Goal: Task Accomplishment & Management: Manage account settings

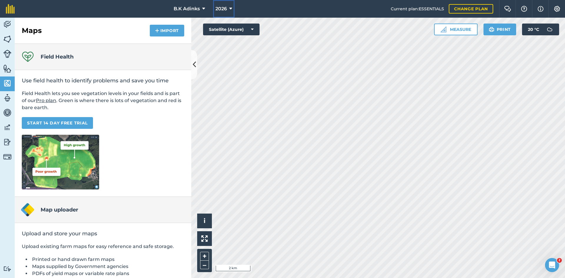
click at [223, 12] on button "2026" at bounding box center [223, 9] width 21 height 18
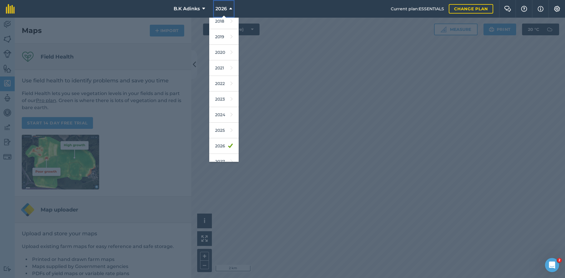
scroll to position [27, 0]
click at [229, 156] on link "2027" at bounding box center [223, 154] width 29 height 16
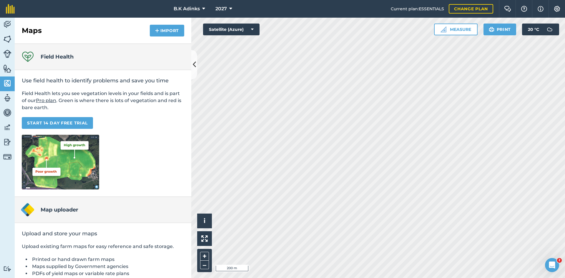
click at [197, 254] on div "Hello i © 2025 TomTom, Microsoft 200 m + –" at bounding box center [377, 148] width 373 height 260
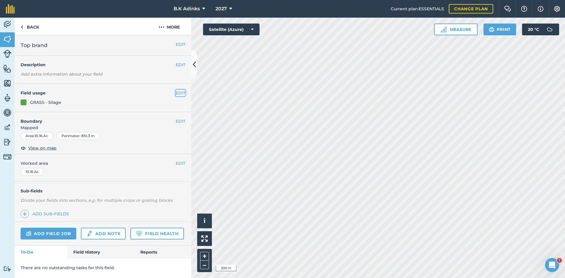
click at [182, 91] on button "EDIT" at bounding box center [181, 93] width 10 height 6
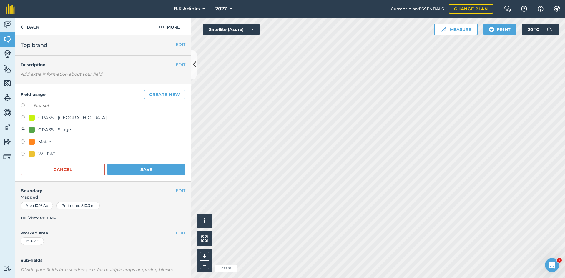
click at [24, 106] on label at bounding box center [25, 106] width 8 height 6
radio input "true"
radio input "false"
click at [151, 169] on button "Save" at bounding box center [146, 170] width 78 height 12
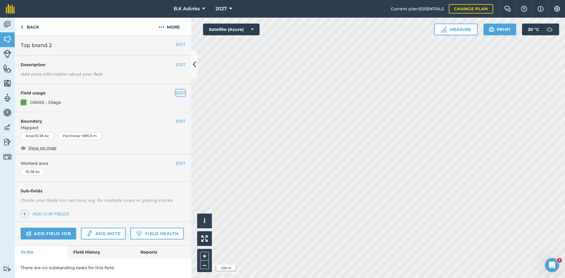
click at [182, 90] on button "EDIT" at bounding box center [181, 93] width 10 height 6
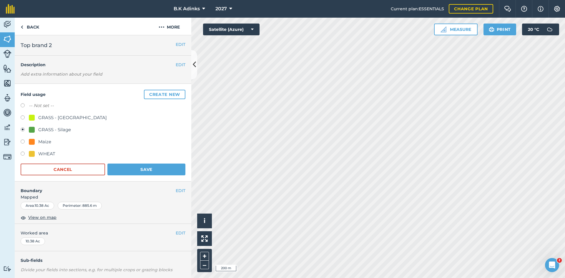
click at [24, 105] on label at bounding box center [25, 106] width 8 height 6
radio input "true"
radio input "false"
click at [153, 167] on button "Save" at bounding box center [146, 170] width 78 height 12
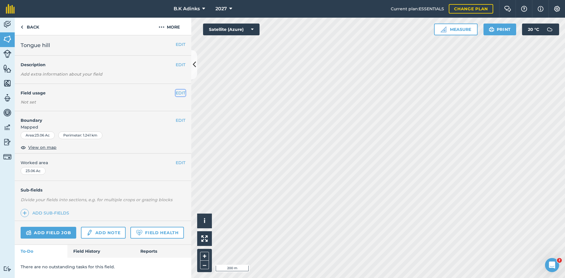
click at [179, 91] on button "EDIT" at bounding box center [181, 93] width 10 height 6
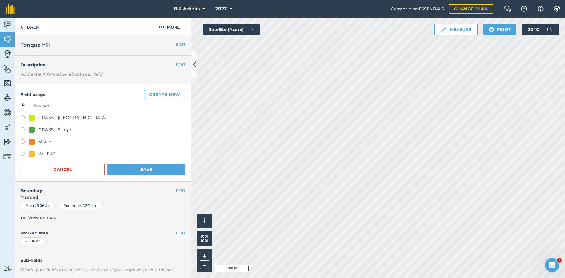
click at [42, 143] on div "Maize" at bounding box center [44, 141] width 13 height 7
radio input "true"
radio input "false"
click at [128, 168] on button "Save" at bounding box center [146, 170] width 78 height 12
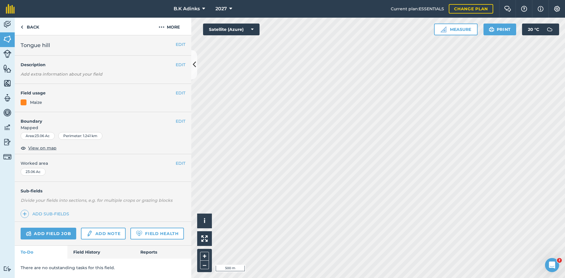
click at [336, 278] on html "B.K Adinks 2027 Current plan : ESSENTIALS Change plan Farm Chat Help Info Setti…" at bounding box center [282, 139] width 565 height 278
click at [420, 278] on html "B.K Adinks 2027 Current plan : ESSENTIALS Change plan Farm Chat Help Info Setti…" at bounding box center [282, 139] width 565 height 278
click at [9, 10] on img at bounding box center [10, 8] width 9 height 9
click at [47, 110] on div "EDIT Field usage WHEAT" at bounding box center [103, 98] width 176 height 28
click at [51, 103] on div "WHEAT" at bounding box center [103, 102] width 165 height 6
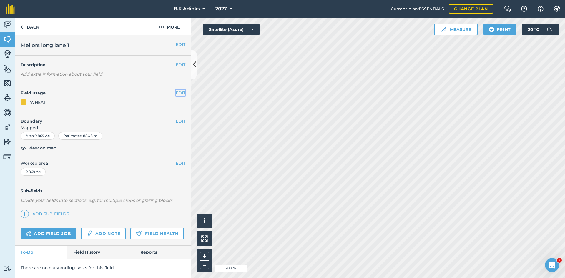
click at [180, 92] on button "EDIT" at bounding box center [181, 93] width 10 height 6
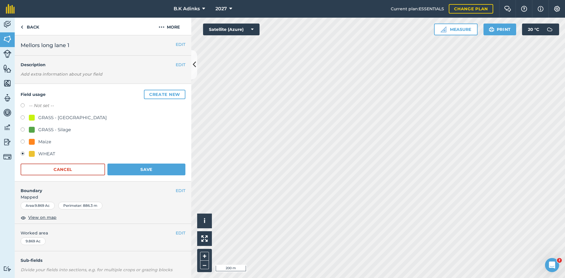
click at [52, 138] on div "Maize" at bounding box center [103, 142] width 165 height 9
click at [40, 140] on div "Maize" at bounding box center [44, 141] width 13 height 7
radio input "true"
radio input "false"
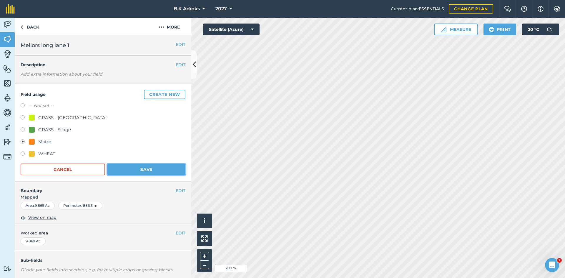
click at [146, 171] on button "Save" at bounding box center [146, 170] width 78 height 12
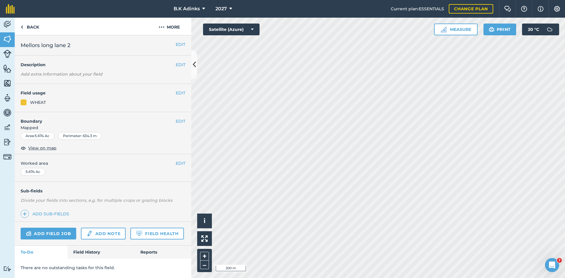
click at [32, 99] on div "EDIT Field usage WHEAT" at bounding box center [103, 98] width 176 height 28
click at [35, 103] on div "WHEAT" at bounding box center [38, 102] width 16 height 6
click at [184, 92] on button "EDIT" at bounding box center [181, 93] width 10 height 6
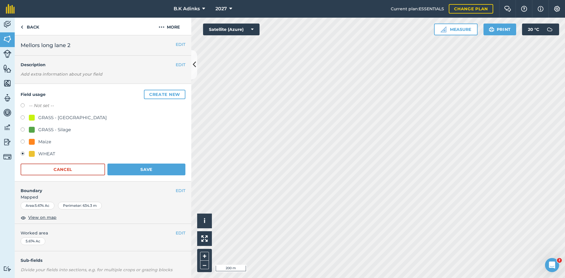
click at [36, 143] on div "Maize" at bounding box center [40, 141] width 22 height 7
radio input "true"
radio input "false"
click at [130, 171] on button "Save" at bounding box center [146, 170] width 78 height 12
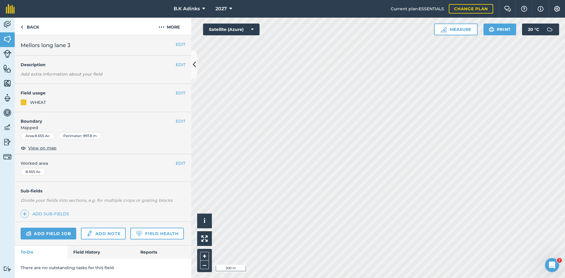
click at [31, 101] on div "WHEAT" at bounding box center [38, 102] width 16 height 6
click at [182, 93] on button "EDIT" at bounding box center [181, 93] width 10 height 6
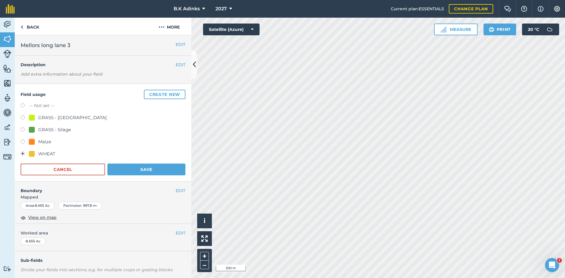
click at [39, 142] on div "Maize" at bounding box center [44, 141] width 13 height 7
radio input "true"
radio input "false"
click at [130, 169] on button "Save" at bounding box center [146, 170] width 78 height 12
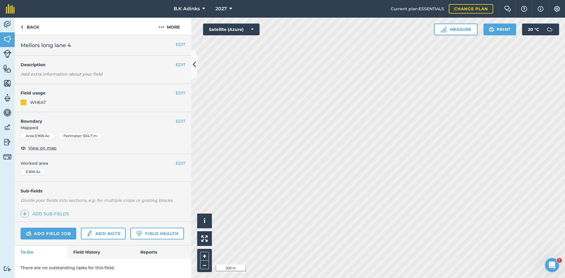
click at [47, 104] on div "WHEAT" at bounding box center [103, 102] width 165 height 6
click at [183, 92] on button "EDIT" at bounding box center [181, 93] width 10 height 6
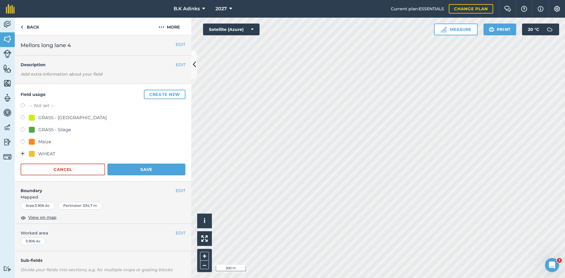
click at [48, 143] on div "Maize" at bounding box center [44, 141] width 13 height 7
radio input "true"
radio input "false"
click at [135, 171] on button "Save" at bounding box center [146, 170] width 78 height 12
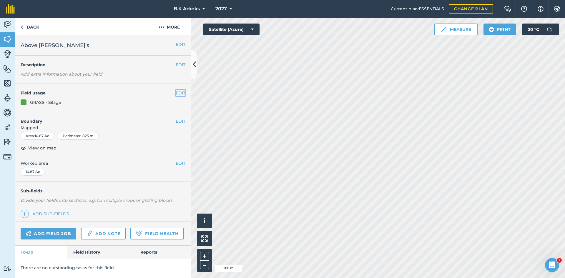
click at [179, 94] on button "EDIT" at bounding box center [181, 93] width 10 height 6
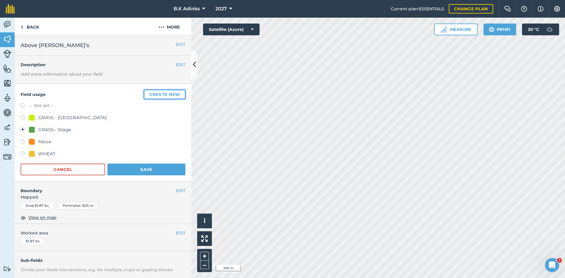
click at [171, 94] on button "Create new" at bounding box center [164, 94] width 41 height 9
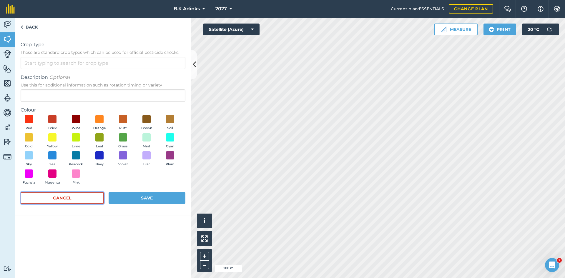
click at [78, 200] on button "Cancel" at bounding box center [62, 198] width 83 height 12
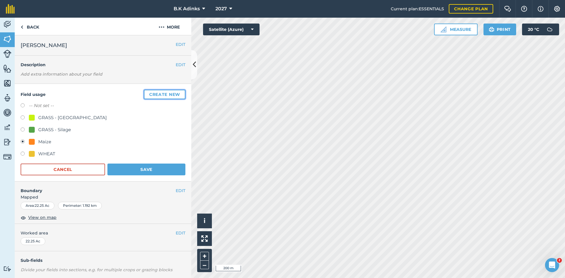
click at [166, 92] on button "Create new" at bounding box center [164, 94] width 41 height 9
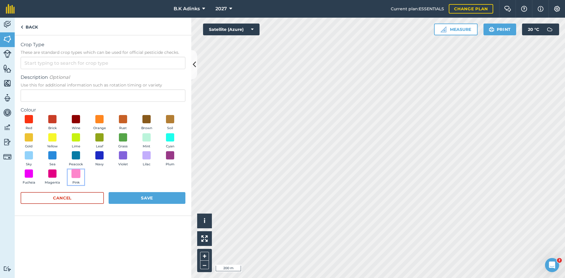
click at [76, 174] on span at bounding box center [75, 173] width 9 height 9
click at [146, 200] on button "Save" at bounding box center [147, 198] width 77 height 12
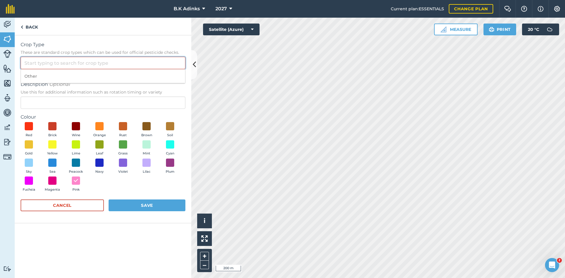
click at [111, 68] on input "Crop Type These are standard crop types which can be used for official pesticid…" at bounding box center [103, 63] width 165 height 12
click at [97, 92] on li "BARLEY" at bounding box center [103, 90] width 164 height 14
type input "BARLEY"
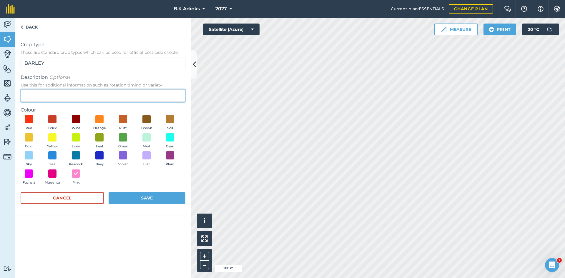
click at [77, 94] on input "Description Optional Use this for additional information such as rotation timin…" at bounding box center [103, 95] width 165 height 12
type input "barley"
click at [134, 198] on button "Save" at bounding box center [147, 198] width 77 height 12
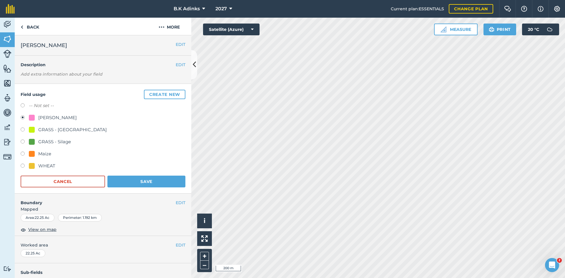
click at [144, 143] on div "GRASS - Silage" at bounding box center [103, 142] width 165 height 9
click at [146, 182] on button "Save" at bounding box center [146, 182] width 78 height 12
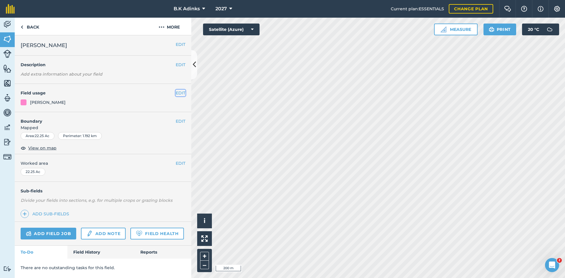
click at [181, 91] on button "EDIT" at bounding box center [181, 93] width 10 height 6
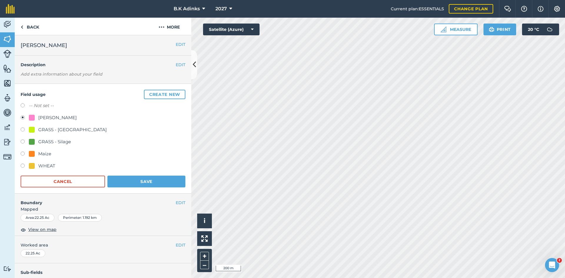
click at [37, 154] on div "Maize" at bounding box center [40, 153] width 22 height 7
radio input "true"
radio input "false"
click at [139, 181] on button "Save" at bounding box center [146, 182] width 78 height 12
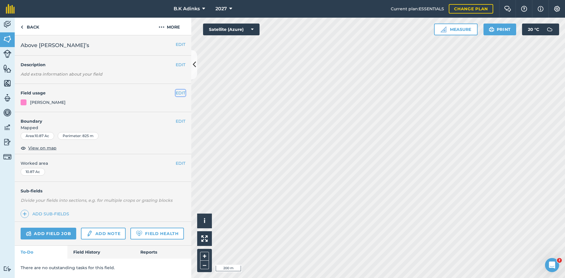
click at [179, 92] on button "EDIT" at bounding box center [181, 93] width 10 height 6
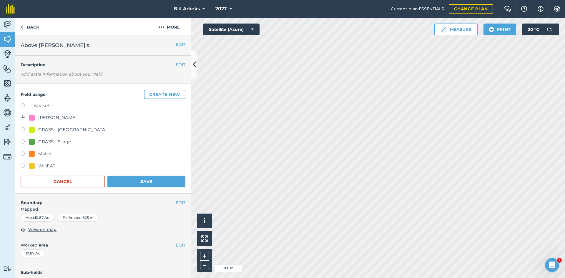
click at [69, 118] on div "[PERSON_NAME]" at bounding box center [57, 117] width 39 height 7
click at [163, 183] on button "Save" at bounding box center [146, 182] width 78 height 12
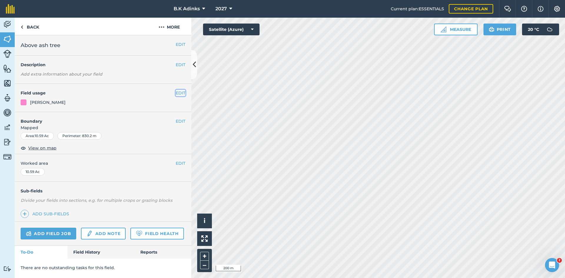
click at [181, 91] on button "EDIT" at bounding box center [181, 93] width 10 height 6
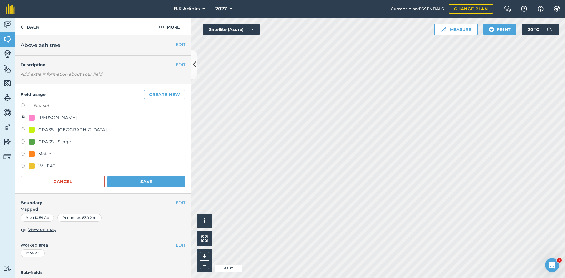
click at [48, 118] on div "[PERSON_NAME]" at bounding box center [57, 117] width 39 height 7
click at [141, 177] on button "Save" at bounding box center [146, 182] width 78 height 12
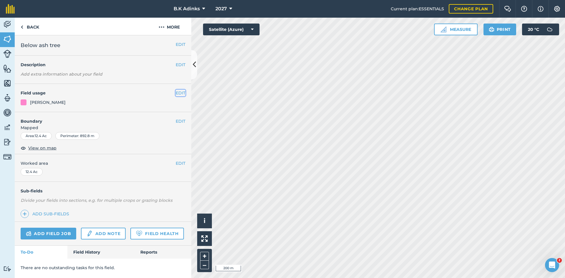
click at [181, 95] on button "EDIT" at bounding box center [181, 93] width 10 height 6
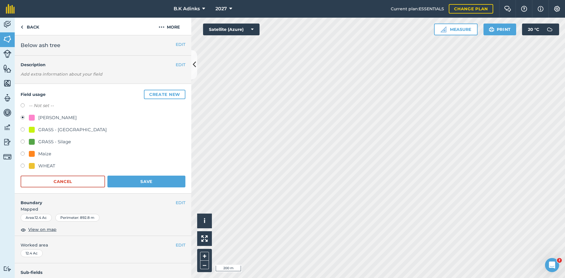
click at [51, 117] on div "[PERSON_NAME]" at bounding box center [57, 117] width 39 height 7
click at [159, 181] on button "Save" at bounding box center [146, 182] width 78 height 12
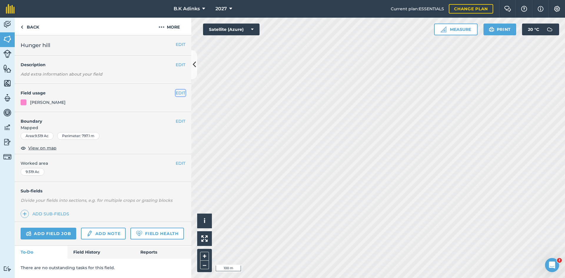
click at [181, 93] on button "EDIT" at bounding box center [181, 93] width 10 height 6
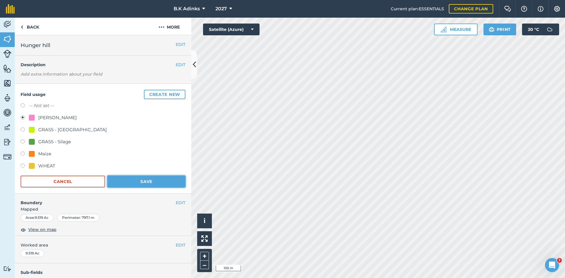
click at [149, 179] on button "Save" at bounding box center [146, 182] width 78 height 12
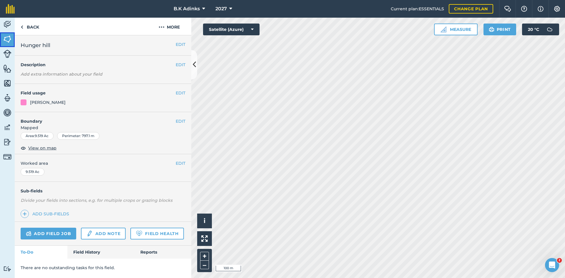
click at [9, 41] on img at bounding box center [7, 39] width 8 height 9
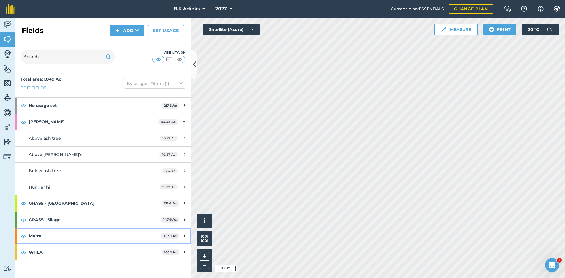
drag, startPoint x: 128, startPoint y: 236, endPoint x: 131, endPoint y: 243, distance: 7.1
click at [131, 243] on strong "Maize" at bounding box center [95, 236] width 132 height 16
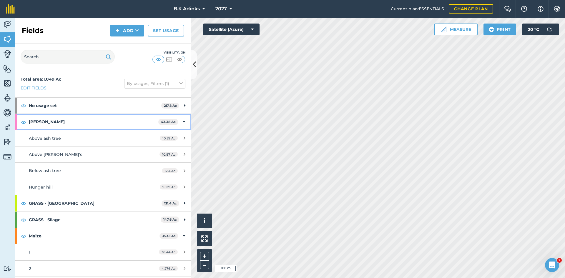
click at [182, 121] on div "BARLEY - barley 43.38 Ac" at bounding box center [103, 122] width 176 height 16
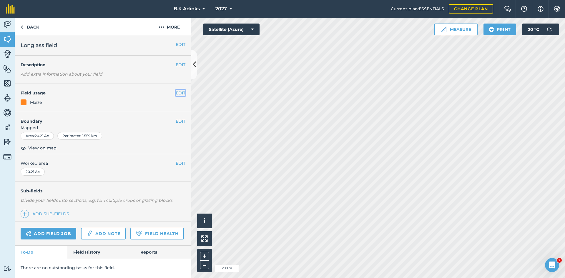
click at [182, 91] on button "EDIT" at bounding box center [181, 93] width 10 height 6
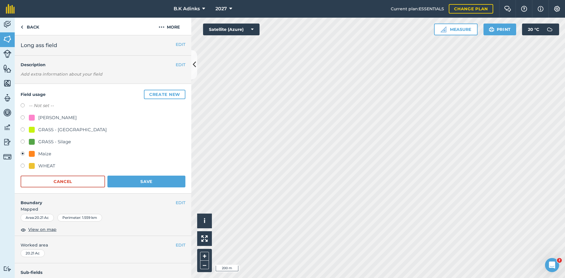
click at [48, 141] on div "GRASS - Silage" at bounding box center [54, 141] width 33 height 7
radio input "true"
radio input "false"
click at [147, 182] on button "Save" at bounding box center [146, 182] width 78 height 12
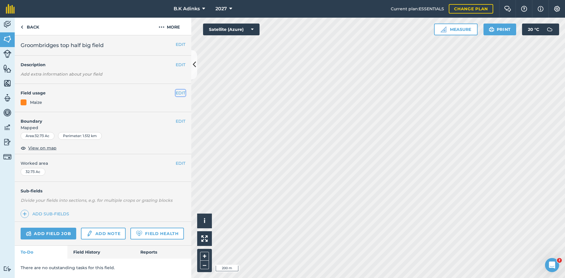
click at [179, 90] on button "EDIT" at bounding box center [181, 93] width 10 height 6
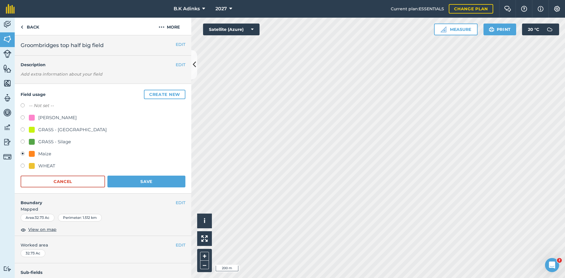
click at [38, 142] on div "GRASS - Silage" at bounding box center [50, 141] width 42 height 7
radio input "true"
radio input "false"
click at [134, 181] on button "Save" at bounding box center [146, 182] width 78 height 12
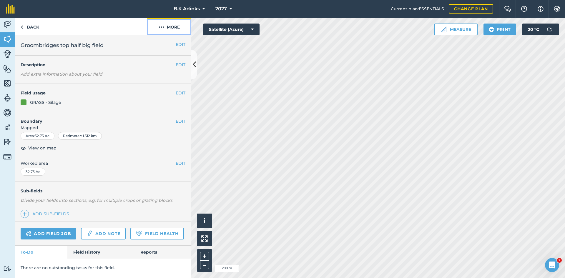
click at [175, 28] on button "More" at bounding box center [169, 26] width 44 height 17
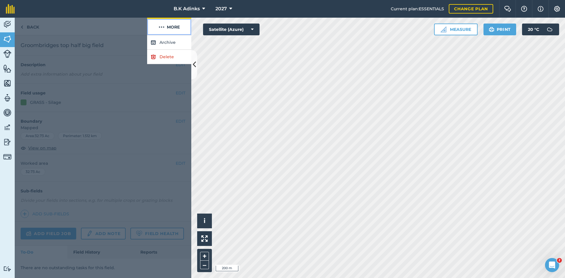
click at [175, 28] on button "More" at bounding box center [169, 26] width 44 height 17
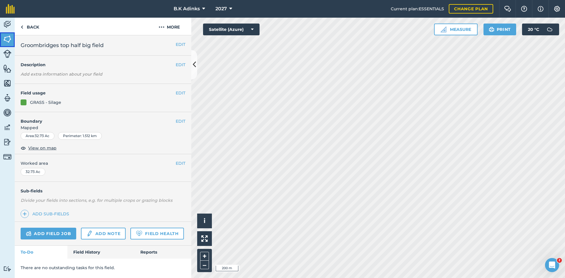
click at [4, 37] on img at bounding box center [7, 39] width 8 height 9
click at [180, 95] on button "EDIT" at bounding box center [181, 93] width 10 height 6
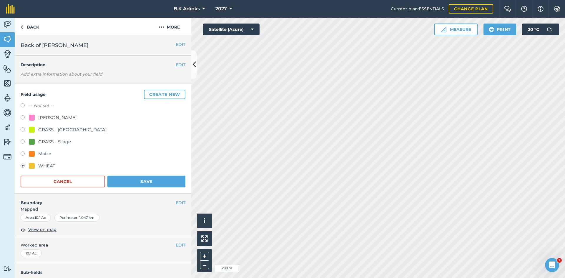
click at [68, 145] on div "GRASS - Silage" at bounding box center [103, 142] width 165 height 9
click at [66, 141] on div "GRASS - Silage" at bounding box center [54, 141] width 33 height 7
radio input "true"
radio input "false"
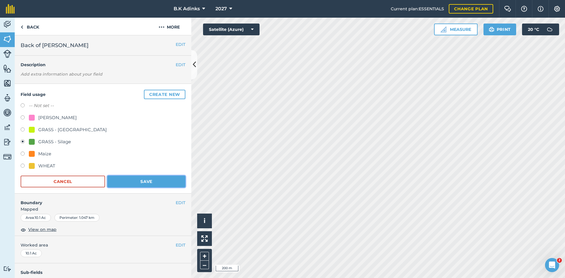
click at [150, 186] on button "Save" at bounding box center [146, 182] width 78 height 12
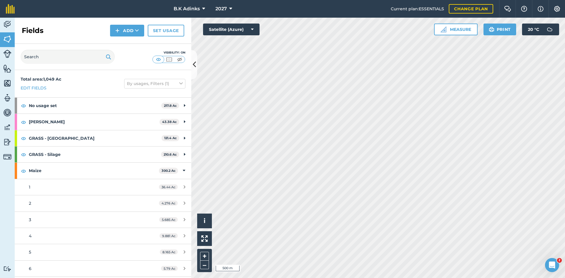
click at [282, 278] on html "B.K Adinks 2027 Current plan : ESSENTIALS Change plan Farm Chat Help Info Setti…" at bounding box center [282, 139] width 565 height 278
click at [268, 278] on html "B.K Adinks 2027 Current plan : ESSENTIALS Change plan Farm Chat Help Info Setti…" at bounding box center [282, 139] width 565 height 278
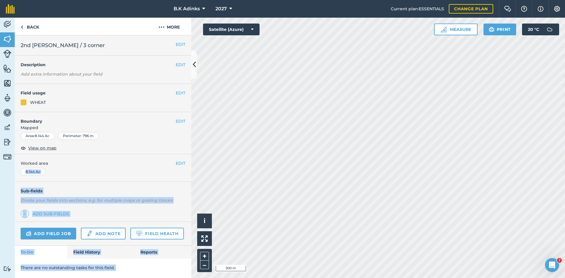
click at [305, 145] on div "Activity Fields Livestock Features Maps Team Vehicles Data Reporting Billing Tu…" at bounding box center [282, 148] width 565 height 260
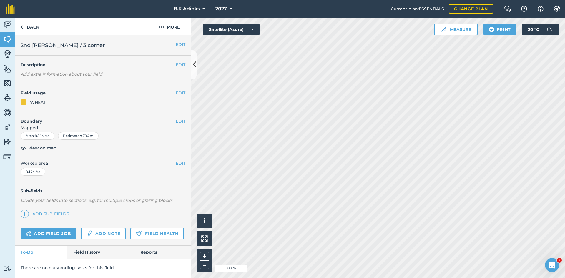
click at [154, 74] on div "EDIT Description Add extra information about your field" at bounding box center [103, 70] width 176 height 28
click at [394, 278] on html "B.K Adinks 2027 Current plan : ESSENTIALS Change plan Farm Chat Help Info Setti…" at bounding box center [282, 139] width 565 height 278
